Goal: Task Accomplishment & Management: Manage account settings

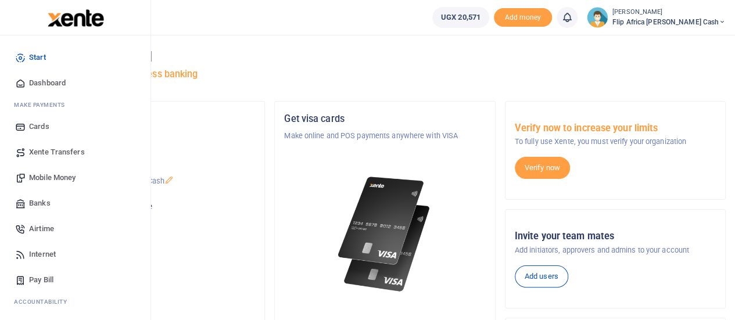
click at [46, 177] on span "Mobile Money" at bounding box center [52, 178] width 46 height 12
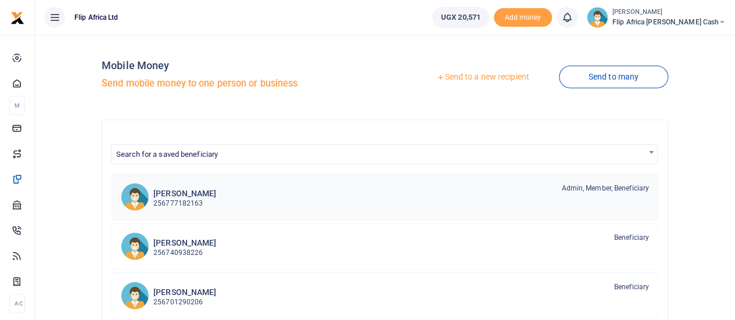
click at [184, 201] on p "256777182163" at bounding box center [184, 203] width 63 height 11
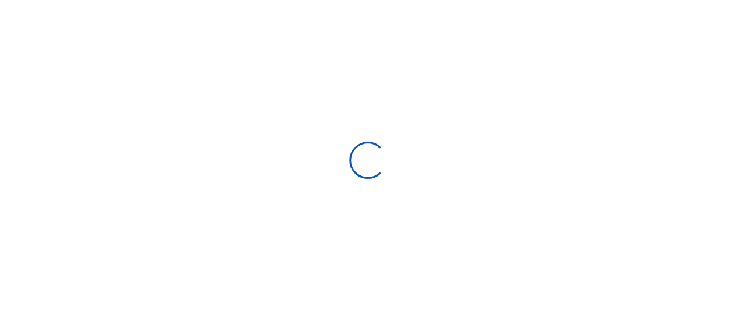
select select "Loading bundles"
select select
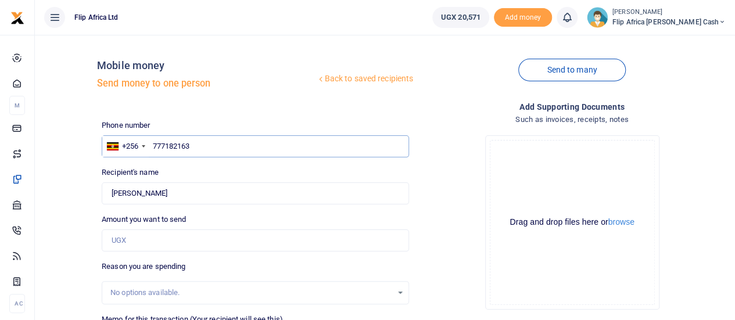
click at [210, 147] on input "777182163" at bounding box center [255, 146] width 307 height 22
type input "7"
type input "789922022"
type input "[PERSON_NAME]"
type input "789922022"
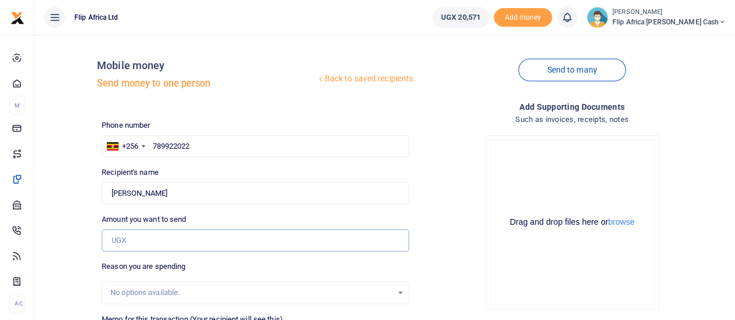
click at [150, 243] on input "Amount you want to send" at bounding box center [255, 240] width 307 height 22
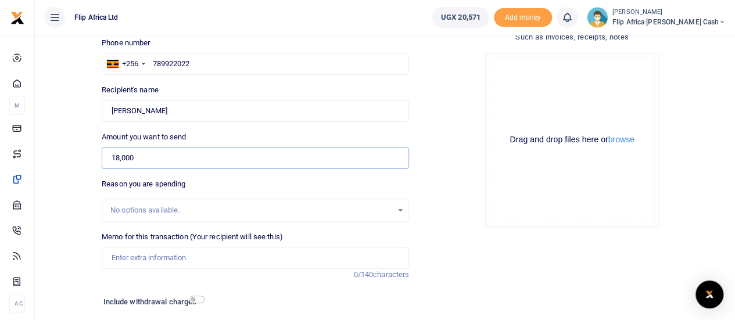
scroll to position [160, 0]
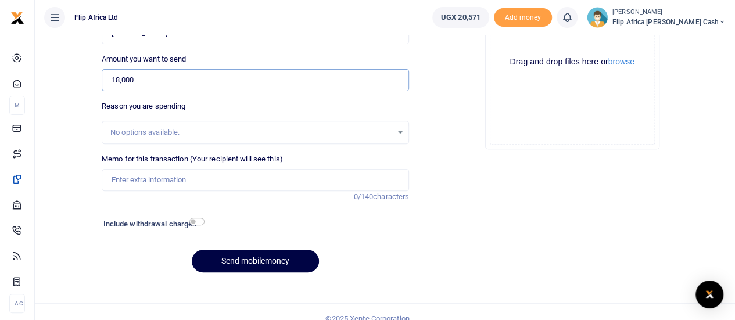
type input "18,000"
click at [159, 184] on input "Memo for this transaction (Your recipient will see this)" at bounding box center [255, 180] width 307 height 22
click at [256, 264] on button "Send mobilemoney" at bounding box center [255, 261] width 127 height 23
type input "NA"
click at [265, 262] on button "Send mobilemoney" at bounding box center [255, 261] width 127 height 23
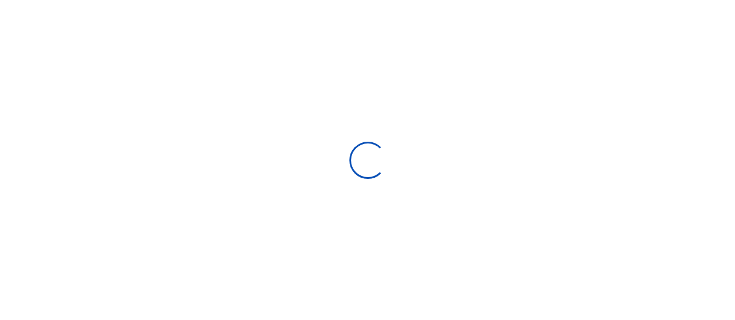
select select
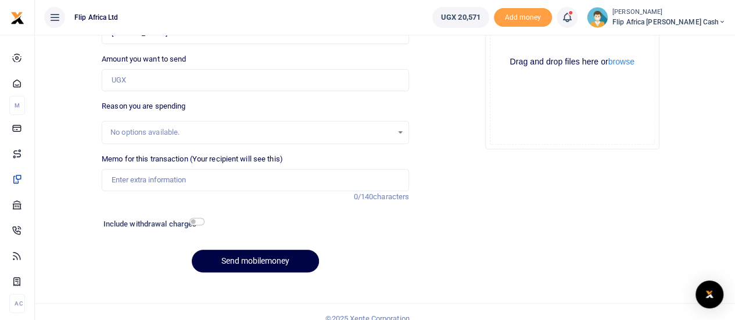
click at [573, 17] on span at bounding box center [573, 17] width 0 height 0
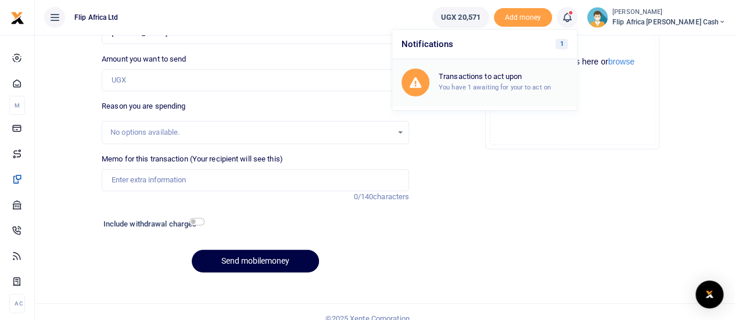
click at [526, 81] on div "Transactions to act upon You have 1 awaiting for your to act on" at bounding box center [502, 82] width 129 height 20
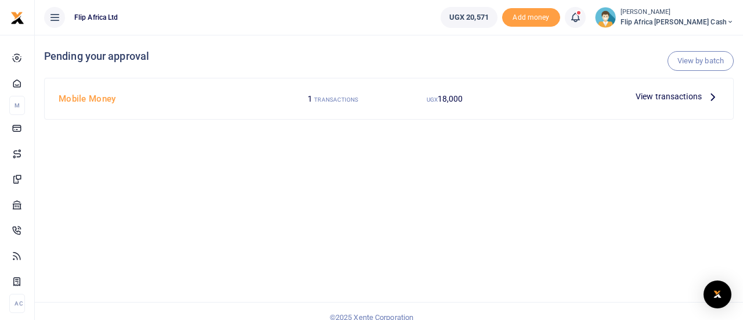
click at [646, 97] on span "View transactions" at bounding box center [669, 96] width 66 height 13
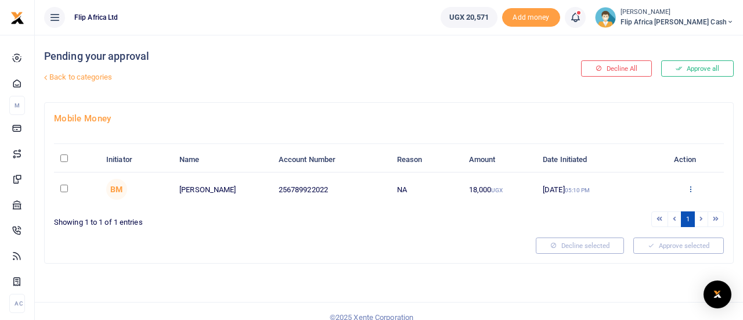
click at [690, 188] on icon at bounding box center [691, 189] width 8 height 8
click at [631, 210] on link "Approve" at bounding box center [648, 208] width 92 height 16
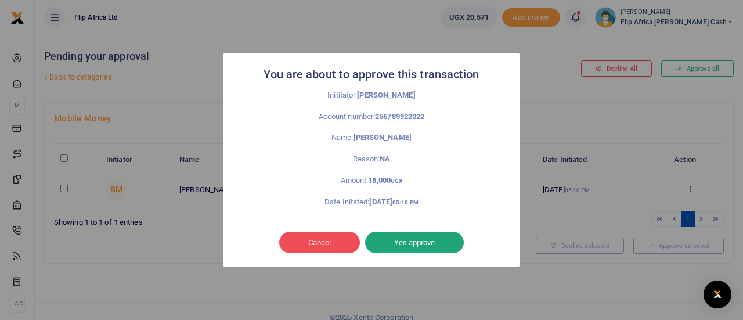
click at [404, 241] on button "Yes approve" at bounding box center [414, 243] width 99 height 22
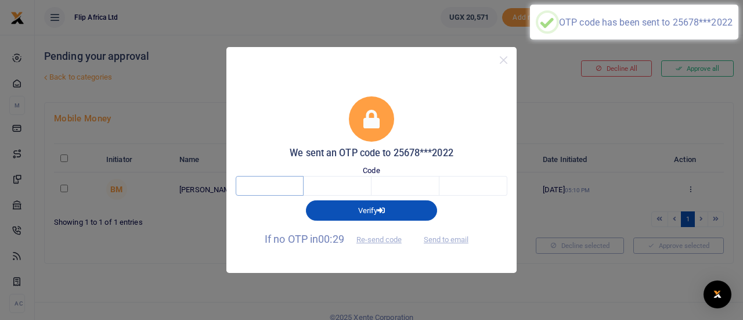
click at [249, 185] on input "text" at bounding box center [270, 186] width 68 height 20
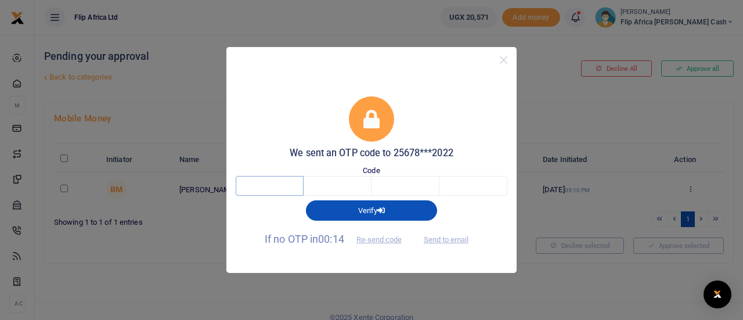
click at [268, 185] on input "text" at bounding box center [270, 186] width 68 height 20
type input "9"
type input "8"
type input "0"
type input "4"
